Goal: Task Accomplishment & Management: Manage account settings

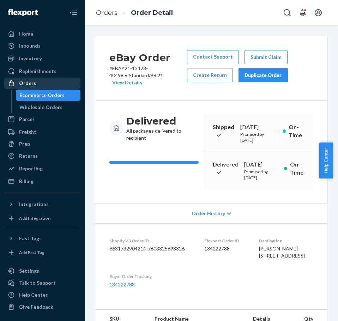
click at [46, 83] on div "Orders" at bounding box center [42, 83] width 75 height 10
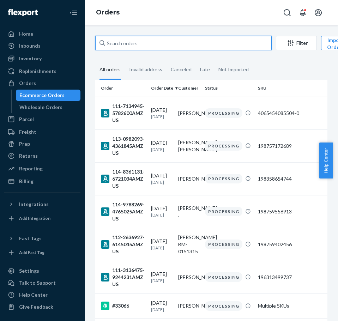
click at [139, 46] on input "text" at bounding box center [183, 43] width 176 height 14
paste input "#32666"
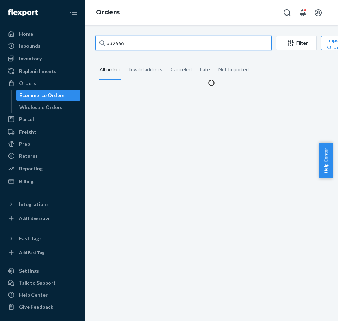
type input "#32666"
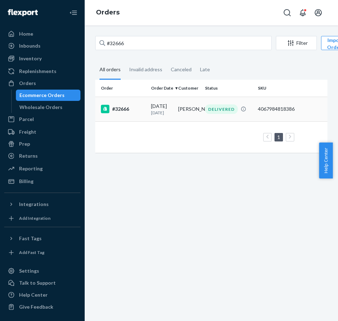
click at [122, 113] on div "#32666" at bounding box center [123, 109] width 44 height 8
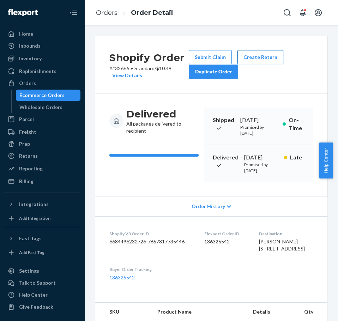
click at [259, 54] on button "Create Return" at bounding box center [261, 57] width 46 height 14
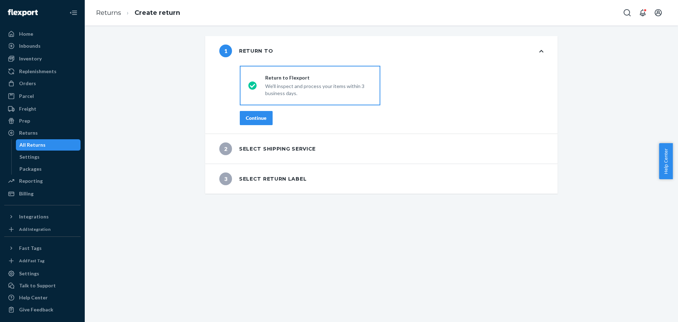
click at [255, 118] on div "Continue" at bounding box center [256, 117] width 21 height 7
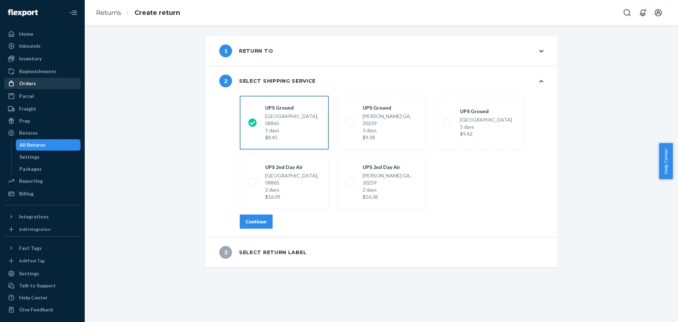
click at [35, 85] on div "Orders" at bounding box center [42, 83] width 75 height 10
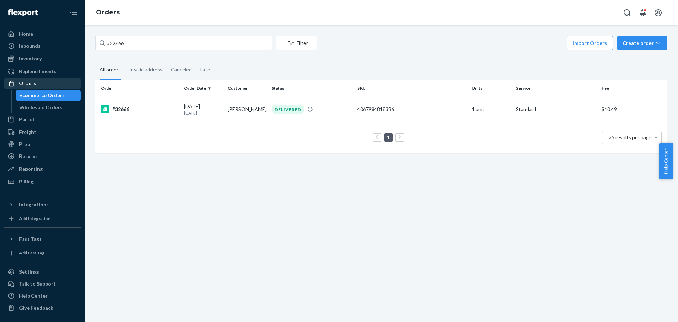
click at [44, 87] on div "Orders" at bounding box center [42, 83] width 75 height 10
drag, startPoint x: 200, startPoint y: 45, endPoint x: 92, endPoint y: 47, distance: 108.0
click at [92, 47] on div "#32666 Filter Import Orders Create order Ecommerce order Removal order All orde…" at bounding box center [381, 98] width 582 height 124
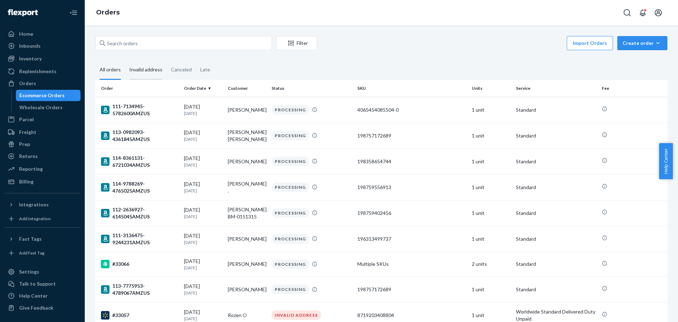
click at [150, 71] on div "Invalid address" at bounding box center [145, 69] width 33 height 19
click at [125, 60] on input "Invalid address" at bounding box center [125, 60] width 0 height 0
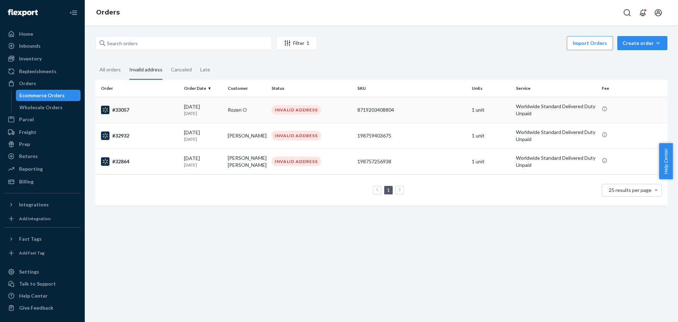
click at [123, 111] on div "#33057" at bounding box center [139, 110] width 77 height 8
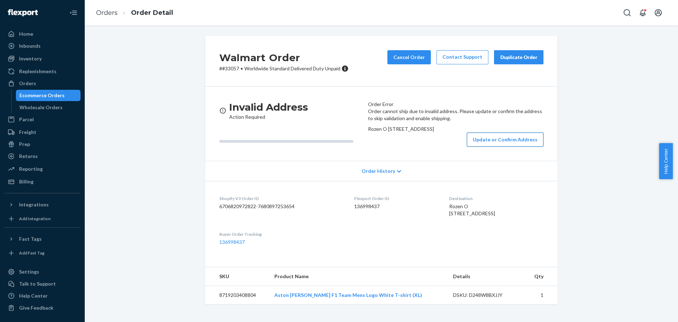
click at [338, 146] on button "Update or Confirm Address" at bounding box center [505, 139] width 77 height 14
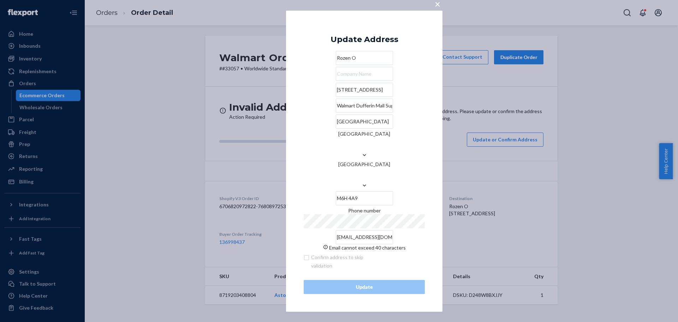
click at [338, 10] on span "×" at bounding box center [437, 4] width 6 height 12
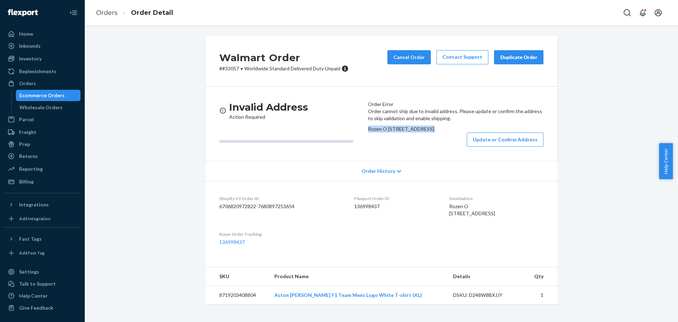
drag, startPoint x: 371, startPoint y: 148, endPoint x: 390, endPoint y: 184, distance: 41.4
click at [338, 146] on div "Order cannot ship due to invalid address. Please update or confirm the address …" at bounding box center [455, 127] width 175 height 39
copy div "Rozen O [STREET_ADDRESS]"
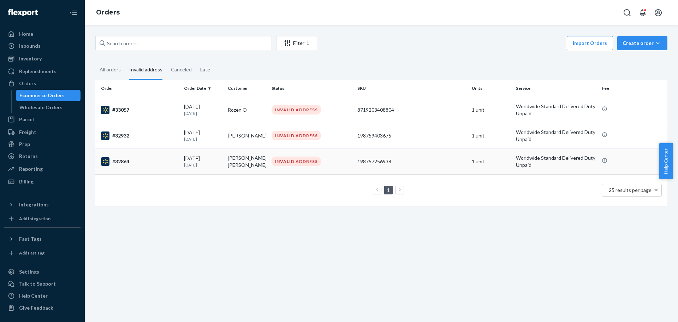
click at [129, 159] on div "#32864" at bounding box center [139, 161] width 77 height 8
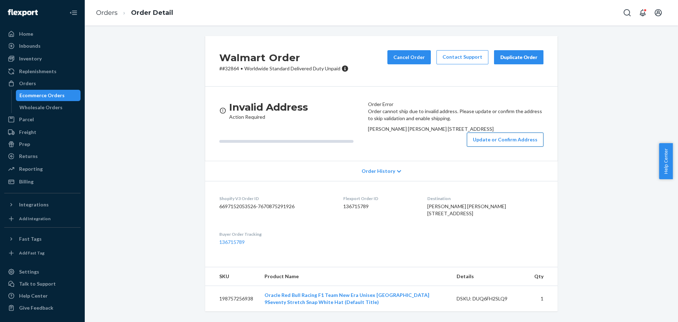
click at [338, 146] on button "Update or Confirm Address" at bounding box center [505, 139] width 77 height 14
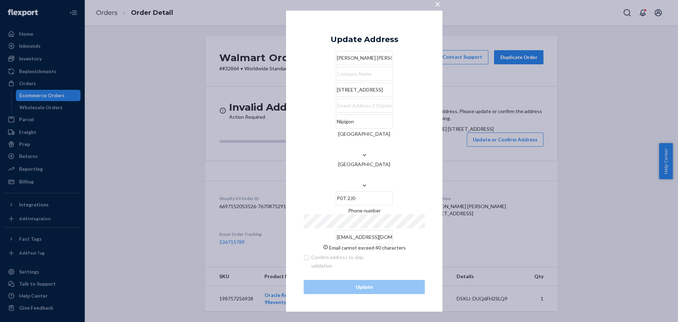
scroll to position [0, 34]
drag, startPoint x: 308, startPoint y: 218, endPoint x: 446, endPoint y: 220, distance: 138.4
click at [338, 220] on div "× Update Address [PERSON_NAME] [PERSON_NAME] [STREET_ADDRESS] Phone number [EMA…" at bounding box center [339, 161] width 678 height 322
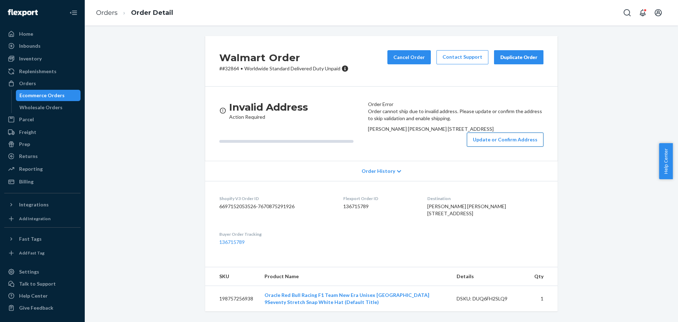
click at [338, 146] on button "Update or Confirm Address" at bounding box center [505, 139] width 77 height 14
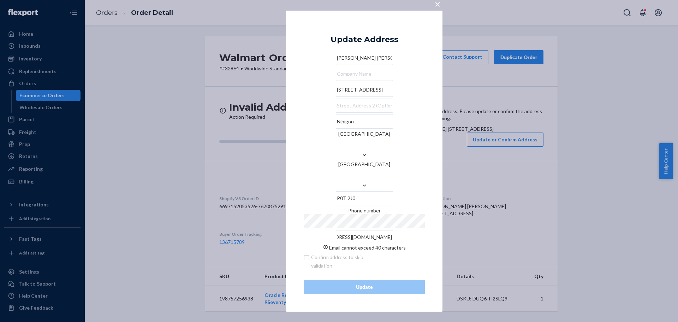
drag, startPoint x: 308, startPoint y: 218, endPoint x: 413, endPoint y: 220, distance: 104.5
click at [338, 230] on input "[EMAIL_ADDRESS][DOMAIN_NAME]" at bounding box center [364, 237] width 57 height 14
paste input "[EMAIL_ADDRESS][DOMAIN_NAME]"
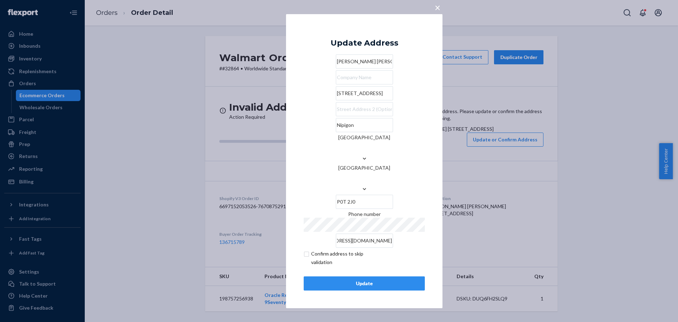
scroll to position [0, 0]
type input "[EMAIL_ADDRESS][DOMAIN_NAME]"
paste input "text"
drag, startPoint x: 358, startPoint y: 114, endPoint x: 294, endPoint y: 116, distance: 63.6
click at [294, 116] on div "× Update Address [PERSON_NAME] [PERSON_NAME] [STREET_ADDRESS] Phone number [EMA…" at bounding box center [364, 161] width 156 height 294
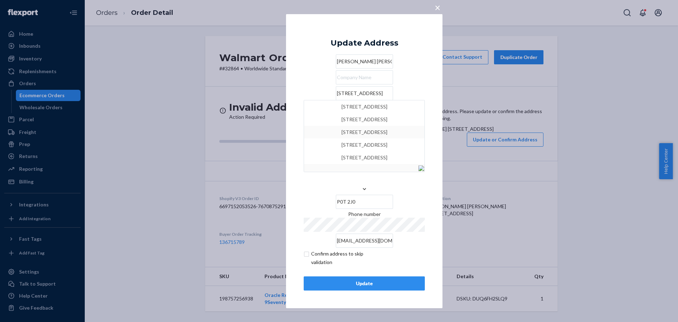
type input "[STREET_ADDRESS]"
click at [297, 153] on div "× Update Address [PERSON_NAME] [PERSON_NAME] [STREET_ADDRESS] Phone number [EMA…" at bounding box center [364, 161] width 156 height 294
click at [314, 249] on input "checkbox" at bounding box center [345, 257] width 82 height 17
checkbox input "true"
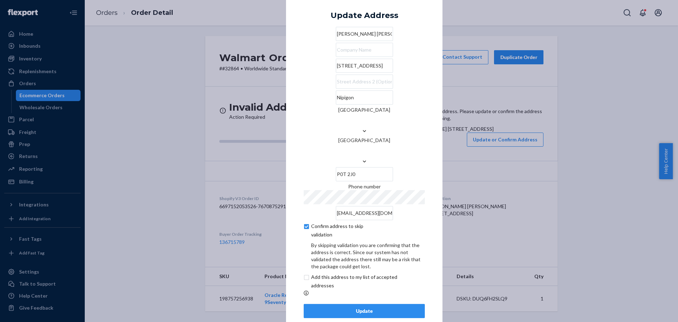
click at [338, 307] on div "Update" at bounding box center [364, 310] width 109 height 7
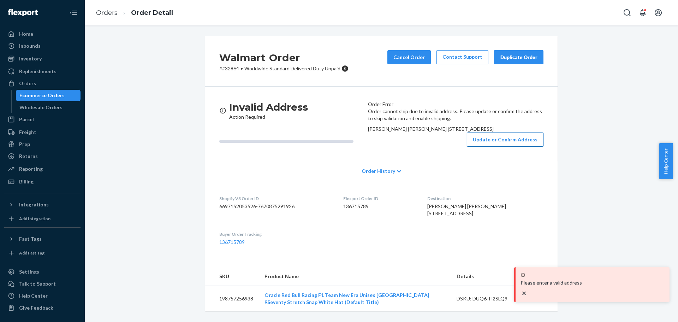
click at [338, 146] on button "Update or Confirm Address" at bounding box center [505, 139] width 77 height 14
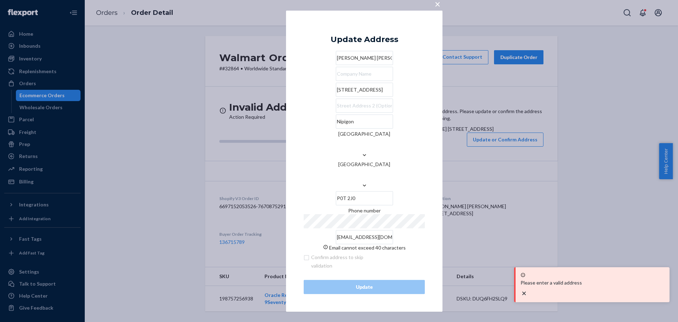
drag, startPoint x: 356, startPoint y: 108, endPoint x: 305, endPoint y: 110, distance: 51.6
click at [336, 97] on input "[STREET_ADDRESS]" at bounding box center [364, 90] width 57 height 14
paste input "text"
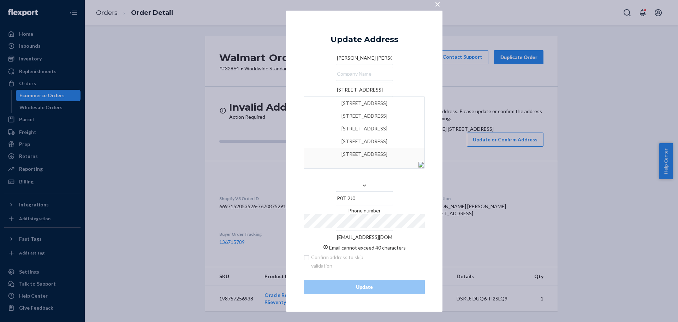
type input "[STREET_ADDRESS]"
click at [299, 165] on div "× Update Address [PERSON_NAME] [PERSON_NAME] [STREET_ADDRESS] [STREET_ADDRESS] …" at bounding box center [364, 160] width 156 height 301
click at [336, 113] on input "text" at bounding box center [364, 105] width 57 height 14
paste input "428"
click at [294, 143] on div "× Update Address [PERSON_NAME] [PERSON_NAME] [STREET_ADDRESS] Phone number [EMA…" at bounding box center [364, 160] width 156 height 301
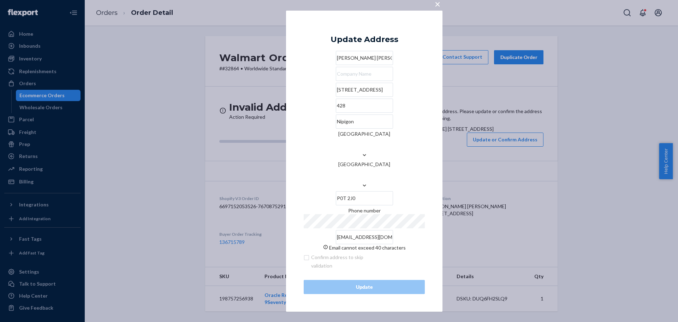
drag, startPoint x: 347, startPoint y: 131, endPoint x: 294, endPoint y: 132, distance: 53.0
click at [294, 132] on div "× Update Address [PERSON_NAME] [PERSON_NAME] [STREET_ADDRESS] Phone number [EMA…" at bounding box center [364, 160] width 156 height 301
paste input "PO Box:"
type input "PO Box: 428"
click at [296, 145] on div "× Update Address [PERSON_NAME] [PERSON_NAME] [STREET_ADDRESS] Phone number [EMA…" at bounding box center [364, 160] width 156 height 301
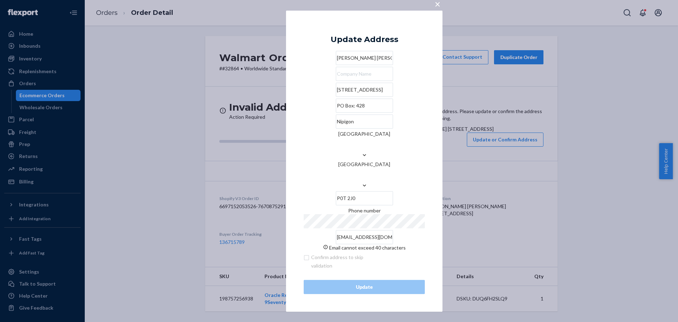
scroll to position [0, 34]
drag, startPoint x: 308, startPoint y: 219, endPoint x: 435, endPoint y: 224, distance: 126.8
click at [338, 224] on div "× Update Address [PERSON_NAME] [PERSON_NAME] [STREET_ADDRESS] Phone number [EMA…" at bounding box center [364, 160] width 156 height 301
paste input "[EMAIL_ADDRESS][DOMAIN_NAME]"
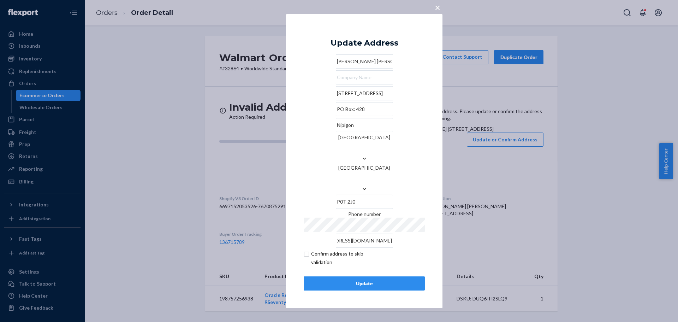
scroll to position [0, 0]
type input "[EMAIL_ADDRESS][DOMAIN_NAME]"
click at [337, 249] on input "checkbox" at bounding box center [345, 257] width 82 height 17
checkbox input "true"
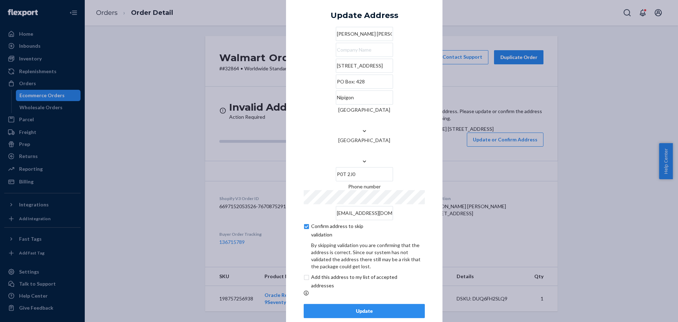
click at [338, 307] on div "Update" at bounding box center [364, 310] width 109 height 7
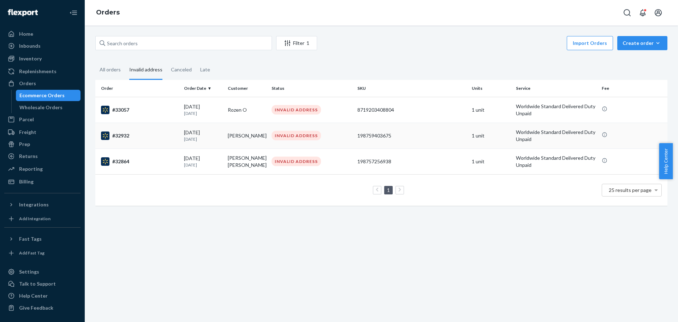
click at [139, 140] on td "#32932" at bounding box center [138, 135] width 86 height 26
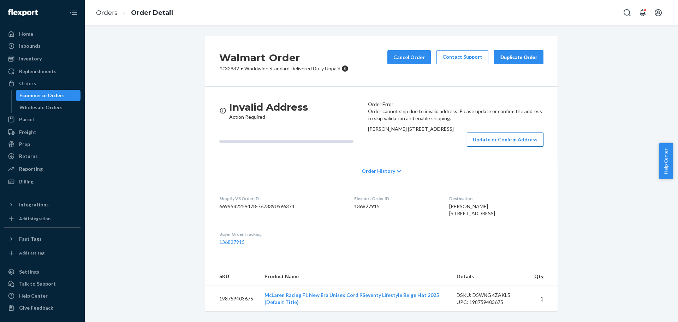
click at [338, 146] on button "Update or Confirm Address" at bounding box center [505, 139] width 77 height 14
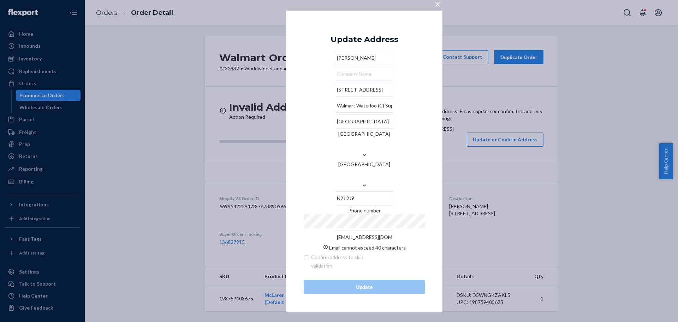
drag, startPoint x: 368, startPoint y: 109, endPoint x: 300, endPoint y: 115, distance: 67.6
click at [300, 115] on div "× Update Address [PERSON_NAME] [STREET_ADDRESS] Phone number [EMAIL_ADDRESS][DO…" at bounding box center [364, 160] width 156 height 301
paste input "[STREET_ADDRESS]"
type input "[STREET_ADDRESS]"
drag, startPoint x: 307, startPoint y: 129, endPoint x: 412, endPoint y: 130, distance: 104.8
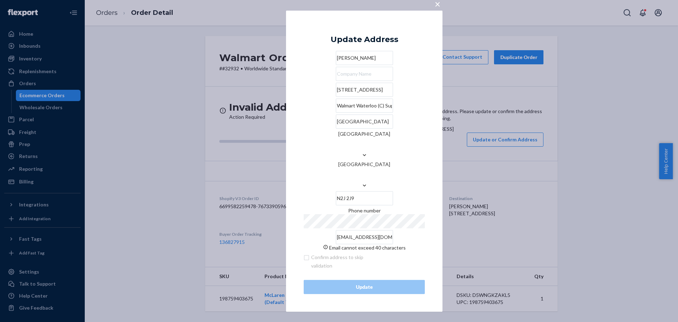
click at [338, 113] on input "Walmart Waterloo (C) Supercentre" at bounding box center [364, 105] width 57 height 14
click at [338, 113] on input "text" at bounding box center [364, 105] width 57 height 14
paste input "Unit: 6"
type input "Unit: 6"
click at [295, 141] on div "× Update Address [PERSON_NAME][GEOGRAPHIC_DATA][STREET_ADDRESS] Phone number [E…" at bounding box center [364, 160] width 156 height 301
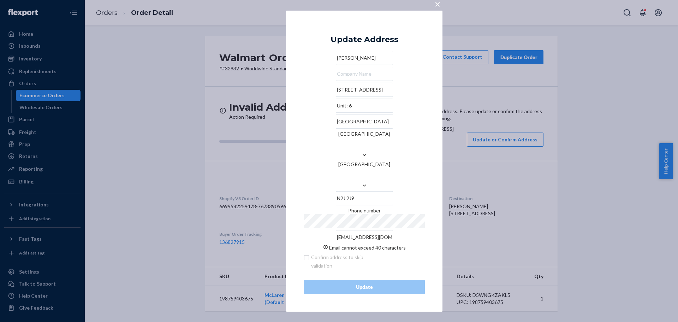
paste input "Kitchener"
drag, startPoint x: 347, startPoint y: 149, endPoint x: 293, endPoint y: 148, distance: 54.0
click at [293, 148] on div "× Update Address [PERSON_NAME] [STREET_ADDRESS] Phone number [EMAIL_ADDRESS][DO…" at bounding box center [364, 160] width 156 height 301
type input "Kitchener"
paste input "M 1N4"
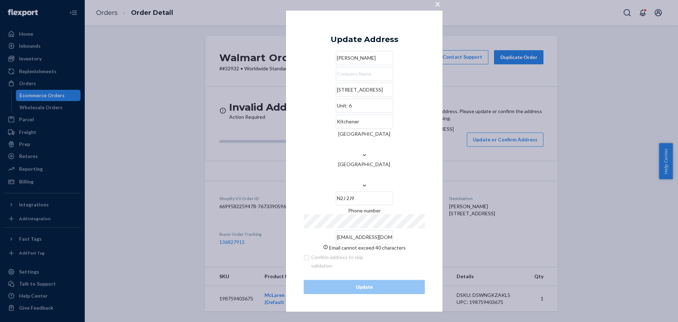
click at [338, 171] on div "Kitchener [GEOGRAPHIC_DATA] [GEOGRAPHIC_DATA] N2J 2J9" at bounding box center [364, 159] width 121 height 91
type input "N2M 1N4"
drag, startPoint x: 307, startPoint y: 217, endPoint x: 444, endPoint y: 223, distance: 137.4
click at [338, 223] on div "× Update Address [PERSON_NAME] [STREET_ADDRESS] Phone number [EMAIL_ADDRESS][DO…" at bounding box center [339, 161] width 678 height 322
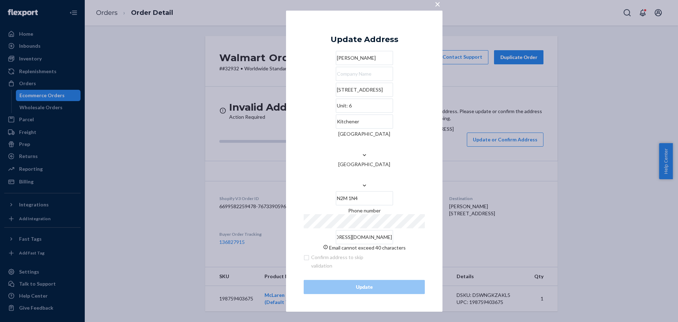
paste input "[EMAIL_ADDRESS][DOMAIN_NAME]"
type input "[EMAIL_ADDRESS][DOMAIN_NAME]"
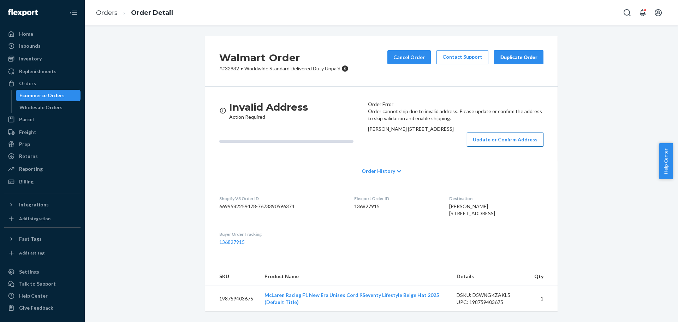
click at [338, 146] on button "Update or Confirm Address" at bounding box center [505, 139] width 77 height 14
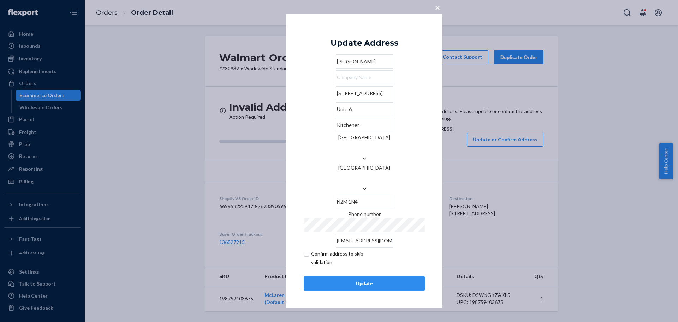
drag, startPoint x: 307, startPoint y: 223, endPoint x: 396, endPoint y: 222, distance: 88.9
click at [338, 233] on input "[EMAIL_ADDRESS][DOMAIN_NAME]" at bounding box center [364, 240] width 57 height 14
paste input "text"
type input "[EMAIL_ADDRESS][DOMAIN_NAME]"
click at [318, 249] on input "checkbox" at bounding box center [345, 257] width 82 height 17
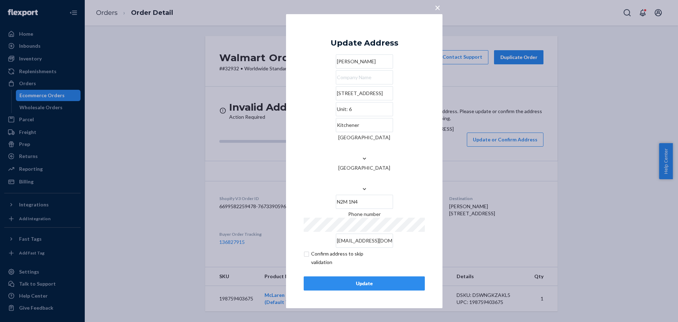
checkbox input "true"
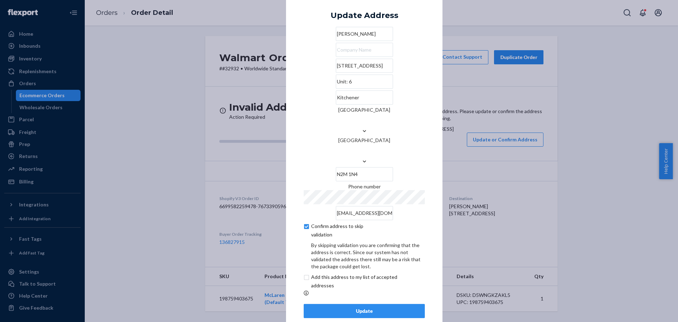
click at [338, 307] on div "Update" at bounding box center [364, 310] width 109 height 7
